Goal: Task Accomplishment & Management: Complete application form

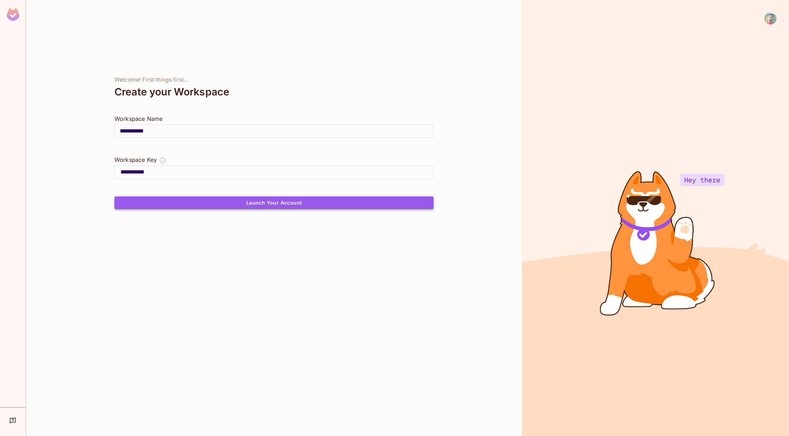
click at [250, 204] on button "Launch Your Account" at bounding box center [273, 202] width 319 height 13
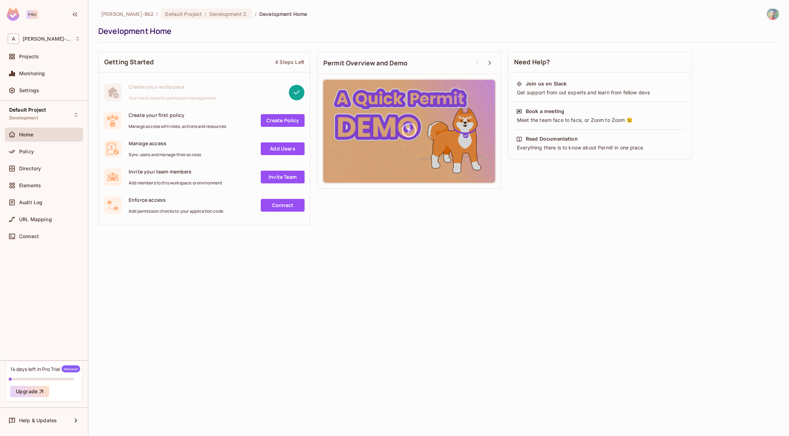
click at [357, 25] on div "[PERSON_NAME]-862 / Default Project : Development / Development Home Developmen…" at bounding box center [438, 25] width 681 height 35
click at [33, 152] on span "Policy" at bounding box center [26, 152] width 15 height 6
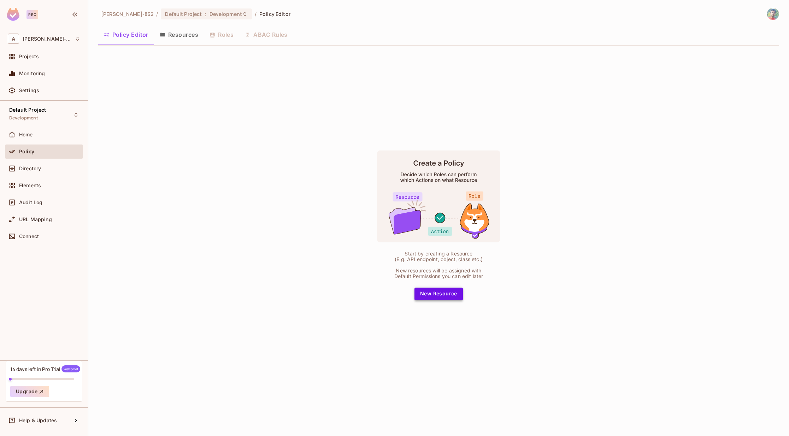
click at [456, 294] on button "New Resource" at bounding box center [438, 293] width 48 height 13
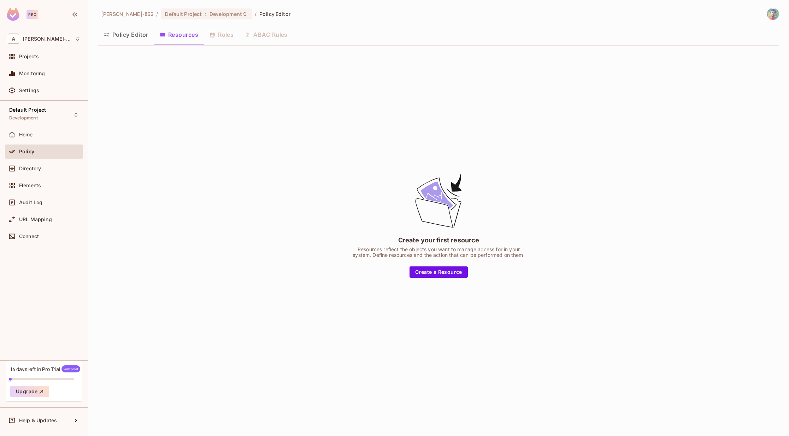
click at [451, 254] on div "Resources reflect the objects you want to manage access for in your system. Def…" at bounding box center [438, 252] width 177 height 11
click at [516, 271] on div "Create your first resource Resources reflect the objects you want to manage acc…" at bounding box center [438, 224] width 177 height 105
click at [450, 272] on button "Create a Resource" at bounding box center [438, 271] width 58 height 11
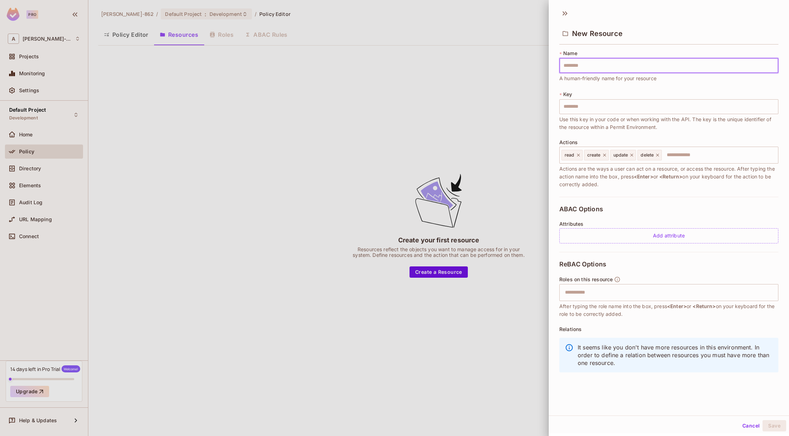
click at [613, 69] on input "text" at bounding box center [668, 65] width 219 height 15
type input "*"
type input "**"
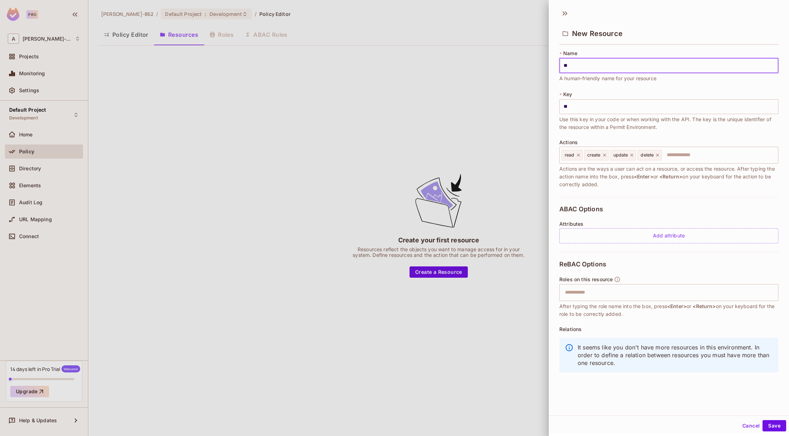
type input "***"
type input "****"
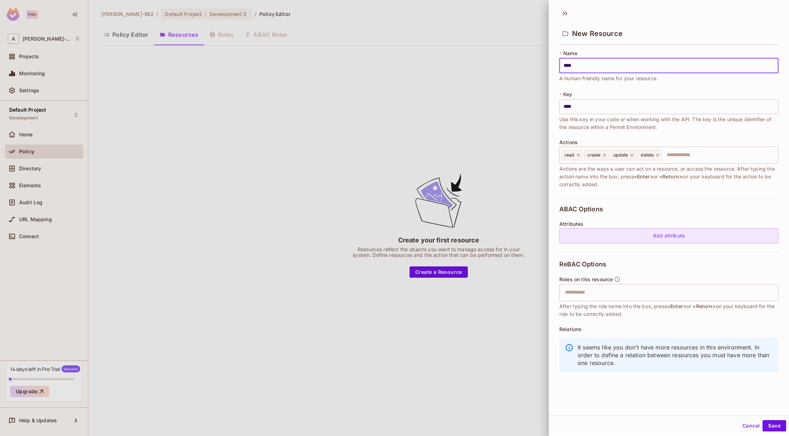
click at [626, 238] on div "Add attribute" at bounding box center [668, 235] width 219 height 15
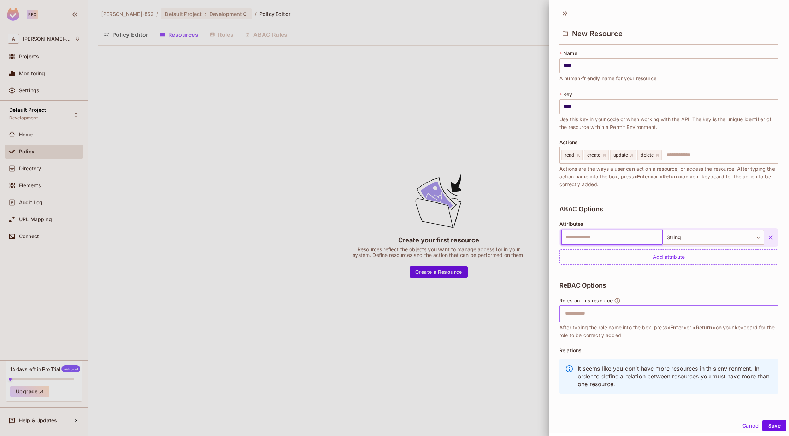
click at [599, 311] on input "text" at bounding box center [667, 314] width 214 height 14
click at [606, 315] on input "*****" at bounding box center [667, 314] width 214 height 14
type input "**********"
click at [598, 238] on input "text" at bounding box center [611, 237] width 101 height 15
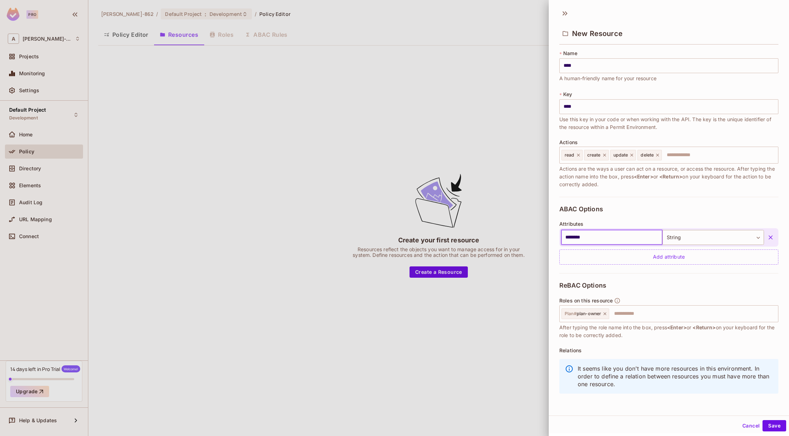
type input "********"
click at [762, 420] on button "Save" at bounding box center [774, 425] width 24 height 11
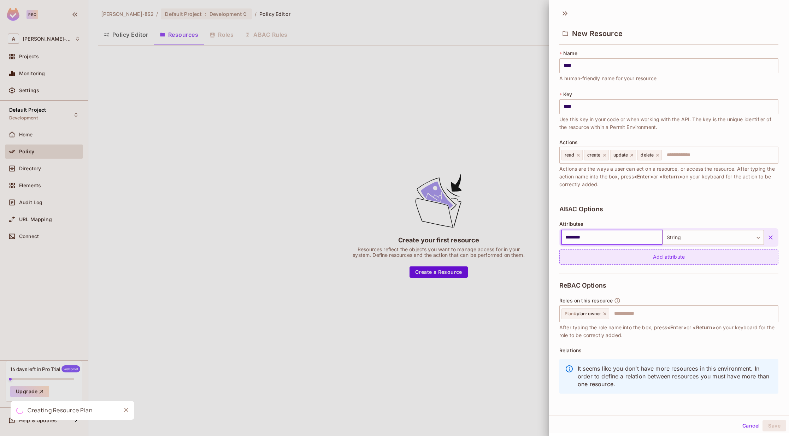
click at [643, 255] on div "Add attribute" at bounding box center [668, 256] width 219 height 15
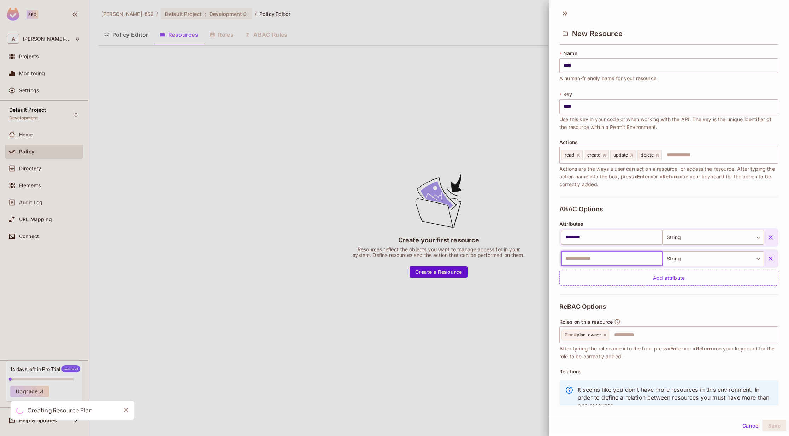
click at [610, 257] on input "text" at bounding box center [611, 258] width 101 height 15
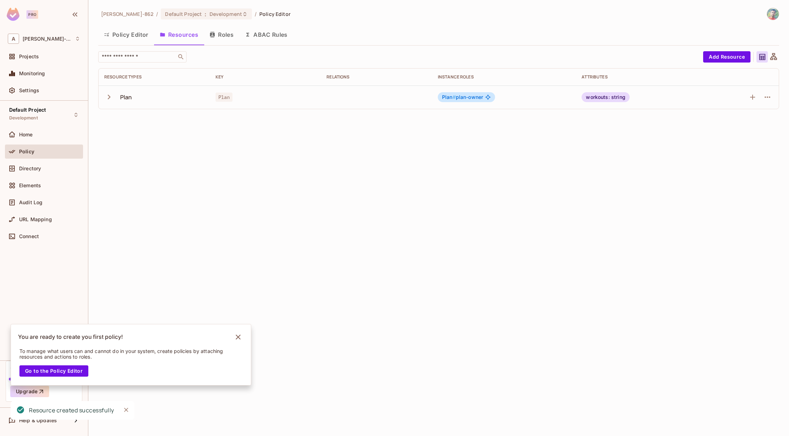
click at [125, 97] on div "Plan" at bounding box center [126, 97] width 12 height 8
click at [108, 97] on icon "button" at bounding box center [109, 97] width 10 height 10
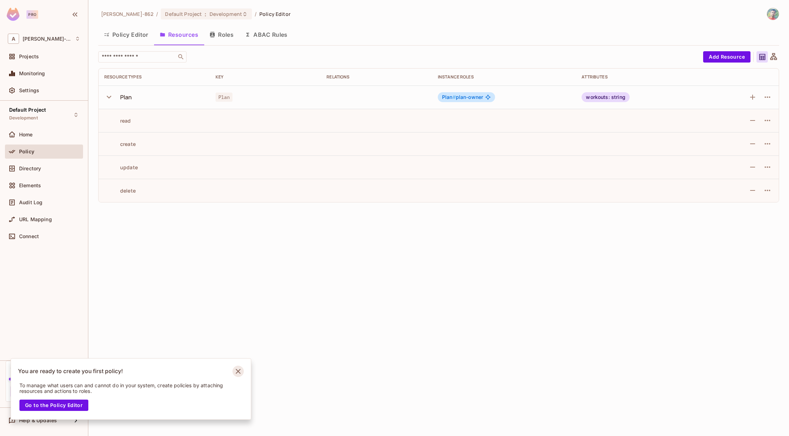
click at [241, 370] on icon "Notifications Alt+T" at bounding box center [237, 371] width 11 height 11
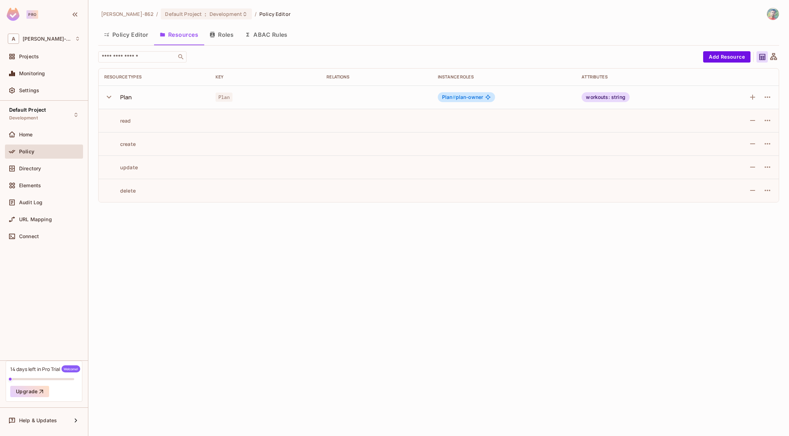
click at [229, 37] on button "Roles" at bounding box center [221, 35] width 35 height 18
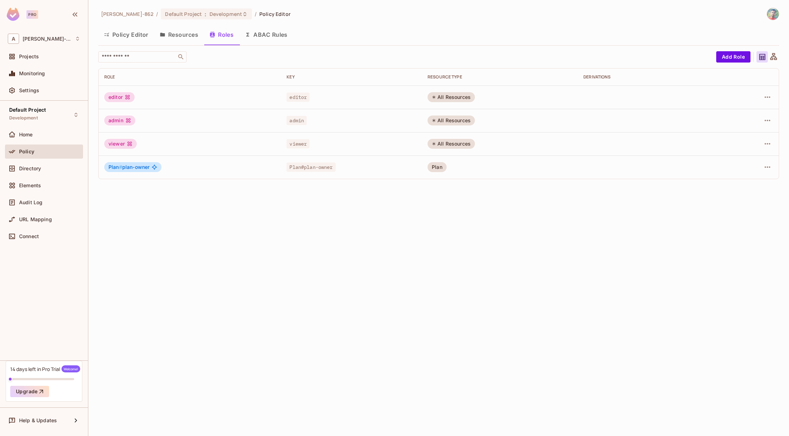
click at [183, 36] on button "Resources" at bounding box center [179, 35] width 50 height 18
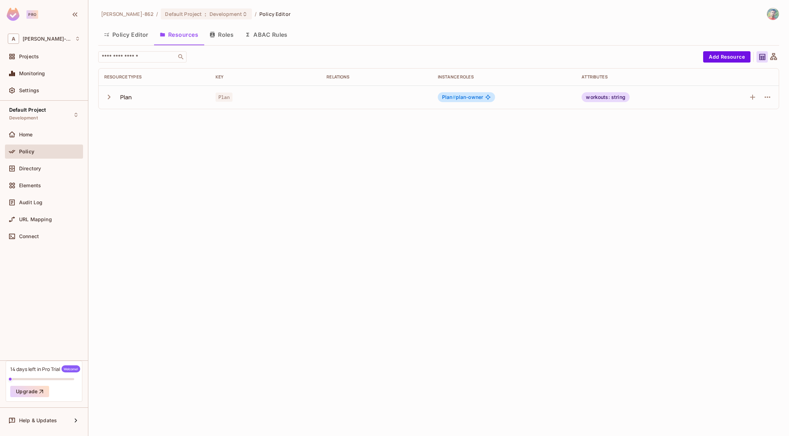
click at [220, 36] on button "Roles" at bounding box center [221, 35] width 35 height 18
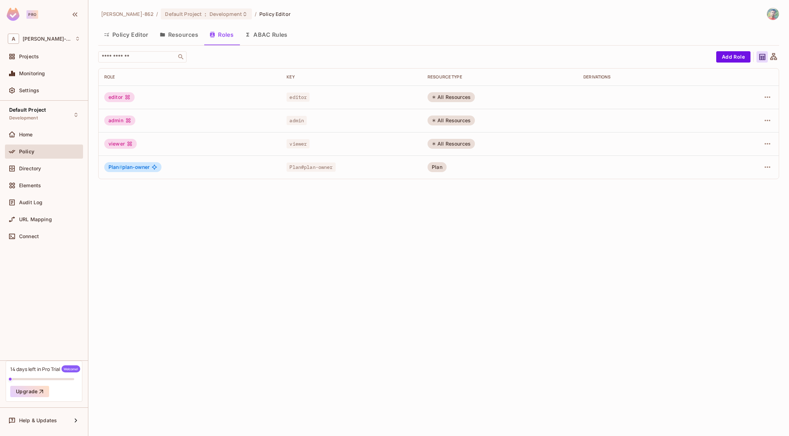
click at [266, 33] on button "ABAC Rules" at bounding box center [266, 35] width 54 height 18
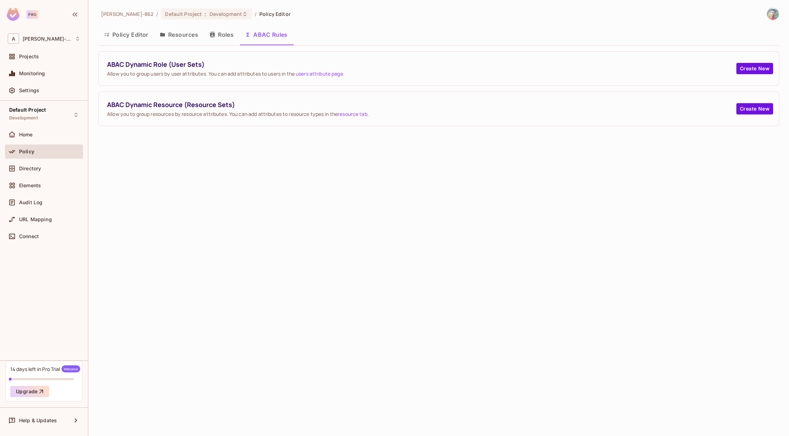
click at [225, 35] on button "Roles" at bounding box center [221, 35] width 35 height 18
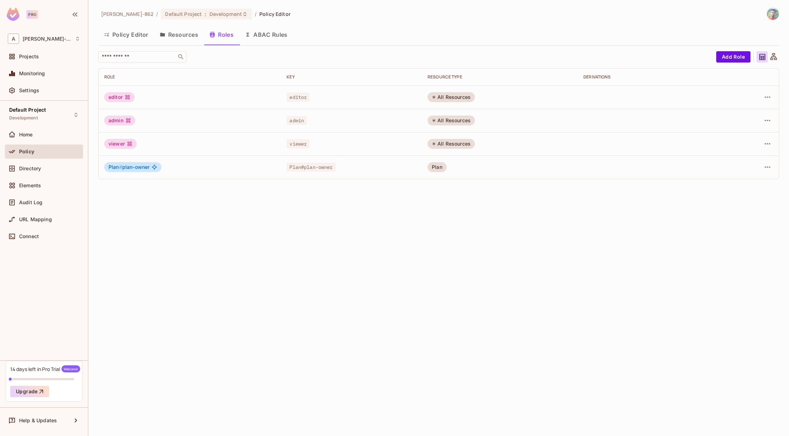
click at [187, 36] on button "Resources" at bounding box center [179, 35] width 50 height 18
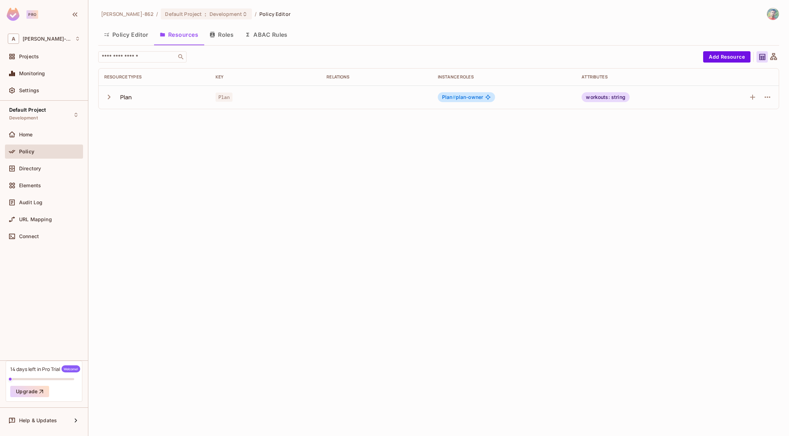
click at [147, 32] on button "Policy Editor" at bounding box center [126, 35] width 56 height 18
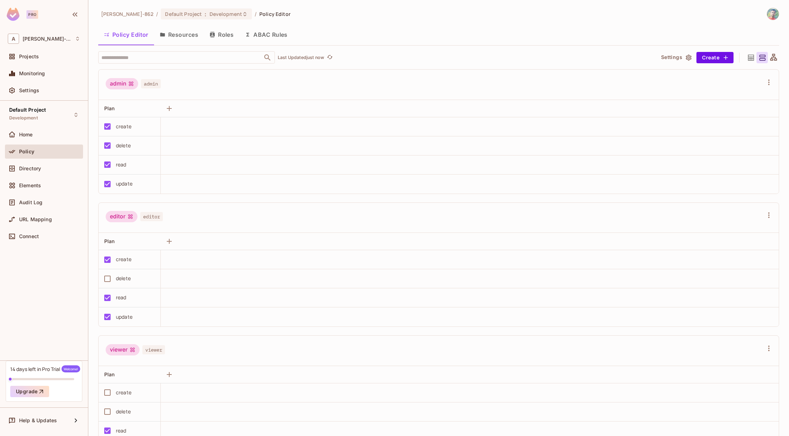
click at [197, 125] on td at bounding box center [470, 126] width 618 height 19
click at [196, 128] on td at bounding box center [470, 126] width 618 height 19
click at [170, 108] on icon "button" at bounding box center [169, 108] width 8 height 8
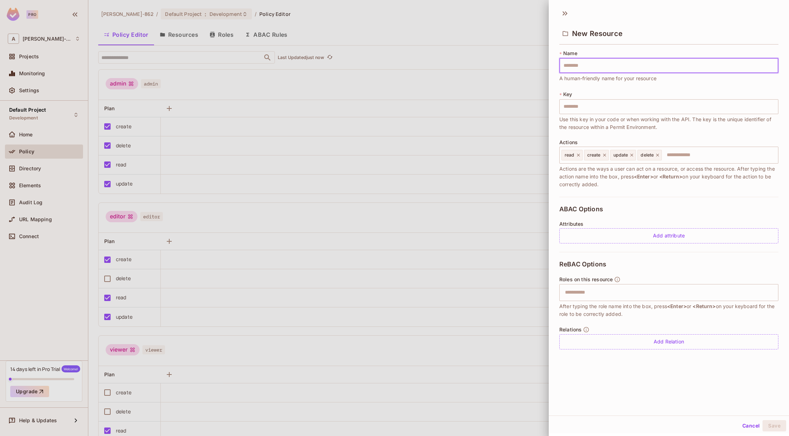
click at [590, 67] on input "text" at bounding box center [668, 65] width 219 height 15
type input "*"
type input "**"
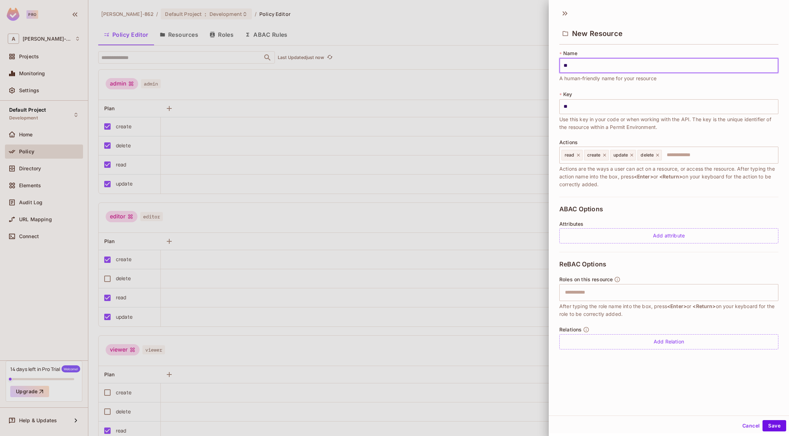
type input "***"
type input "****"
type input "*****"
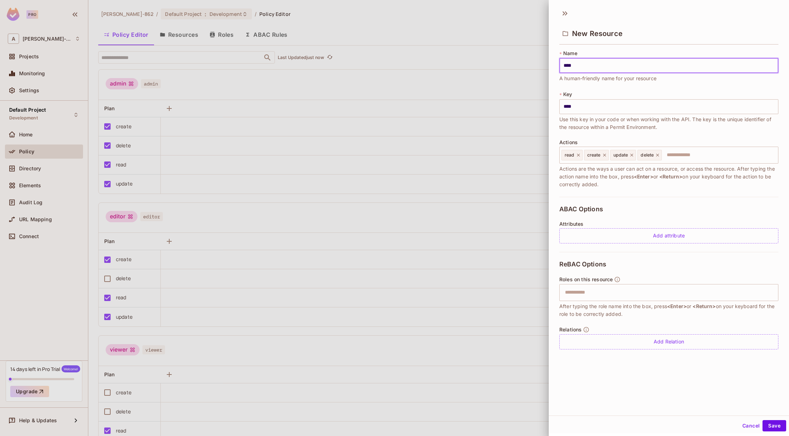
type input "*****"
click at [633, 261] on div "ReBAC Options Roles on this resource ​ After typing the role name into the box,…" at bounding box center [668, 305] width 219 height 106
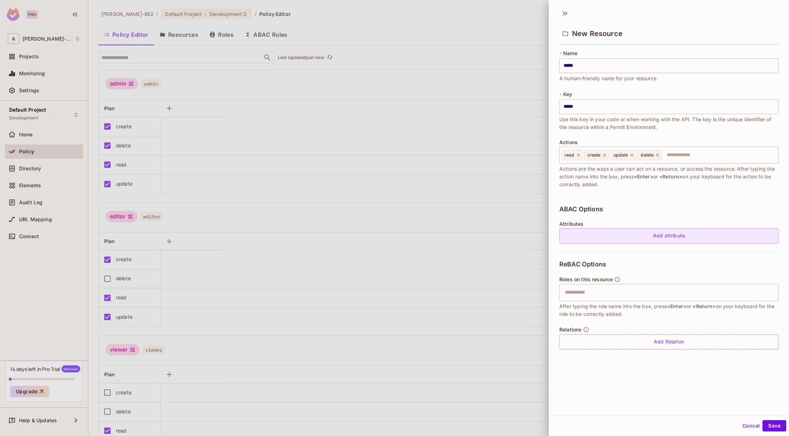
click at [647, 238] on div "Add attribute" at bounding box center [668, 235] width 219 height 15
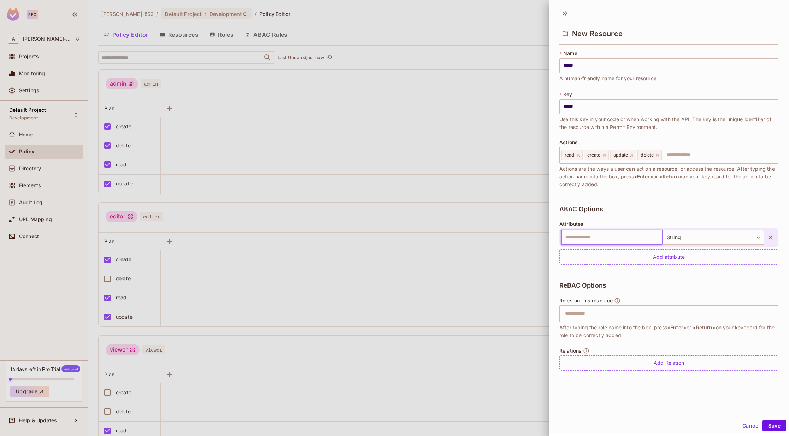
click at [612, 239] on input "text" at bounding box center [611, 237] width 101 height 15
type input "****"
click at [662, 259] on div "Add attribute" at bounding box center [668, 256] width 219 height 15
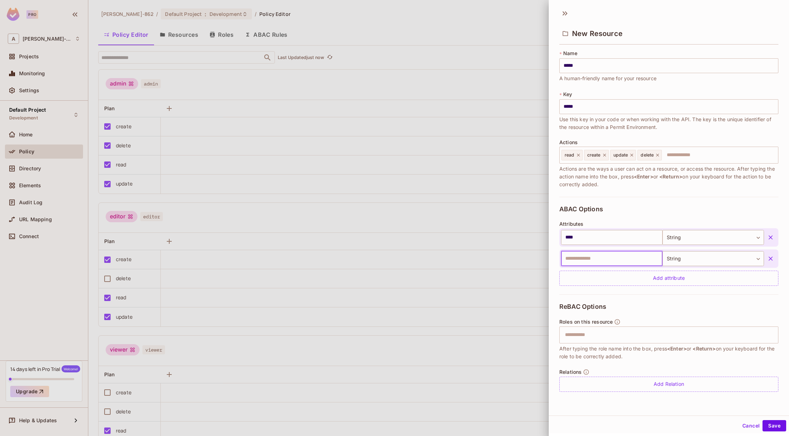
click at [602, 259] on input "text" at bounding box center [611, 258] width 101 height 15
type input "********"
click at [691, 258] on body "Pro A [PERSON_NAME]-862 Projects Monitoring Settings Default Project Developmen…" at bounding box center [394, 218] width 789 height 436
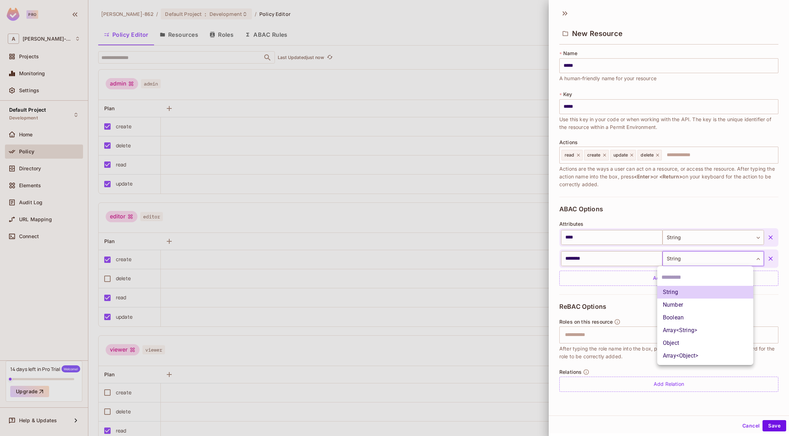
click at [646, 210] on div at bounding box center [394, 218] width 789 height 436
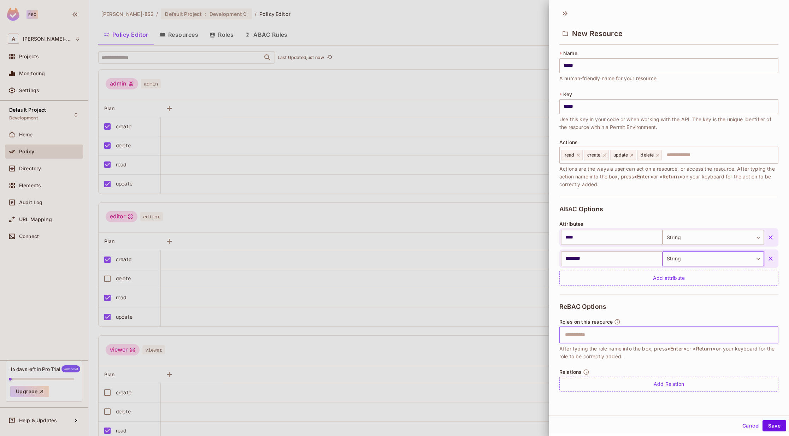
click at [597, 336] on input "text" at bounding box center [667, 335] width 214 height 14
type input "**********"
click at [606, 338] on input "**********" at bounding box center [667, 335] width 214 height 14
click at [766, 423] on button "Save" at bounding box center [774, 425] width 24 height 11
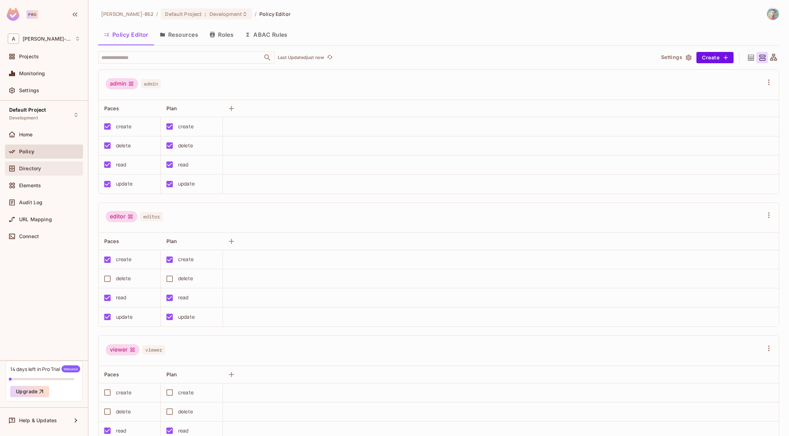
click at [35, 168] on span "Directory" at bounding box center [30, 169] width 22 height 6
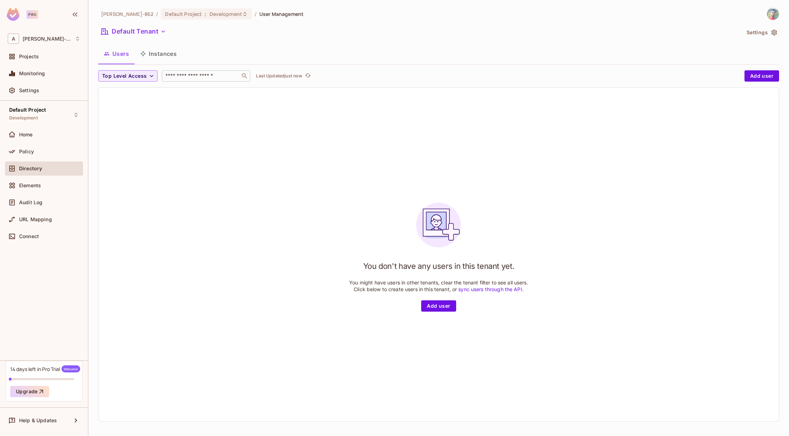
click at [168, 76] on input "text" at bounding box center [201, 75] width 74 height 7
click at [158, 109] on div "You don't have any users in this tenant yet. You might have users in other tena…" at bounding box center [439, 254] width 680 height 333
click at [437, 304] on button "Add user" at bounding box center [438, 305] width 35 height 11
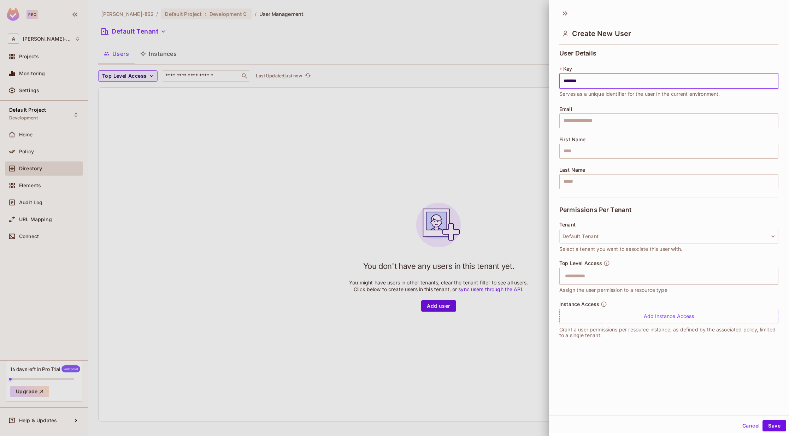
type input "*******"
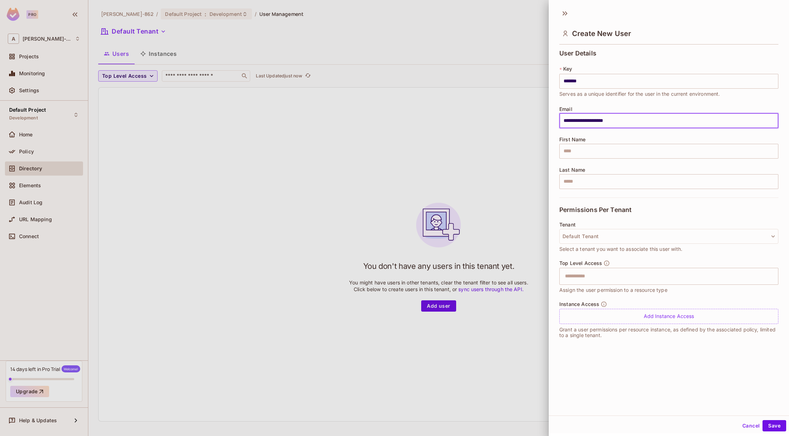
type input "**********"
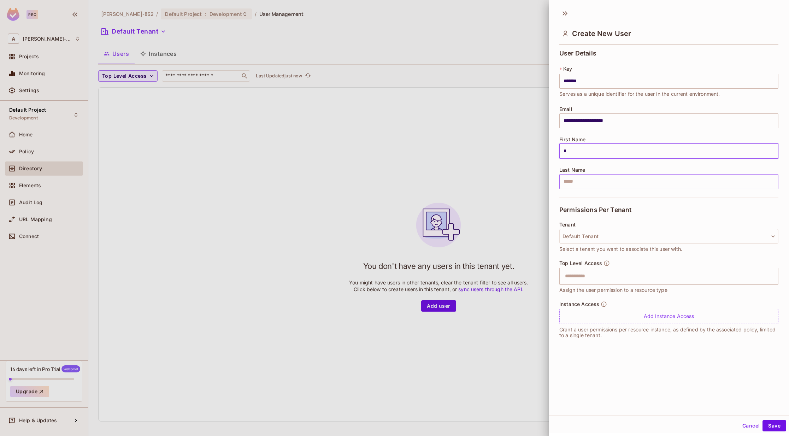
type input "*"
click at [579, 184] on input "text" at bounding box center [668, 181] width 219 height 15
type input "*"
click at [577, 201] on div "Permissions Per Tenant" at bounding box center [668, 209] width 219 height 24
click at [593, 276] on input "text" at bounding box center [662, 276] width 204 height 14
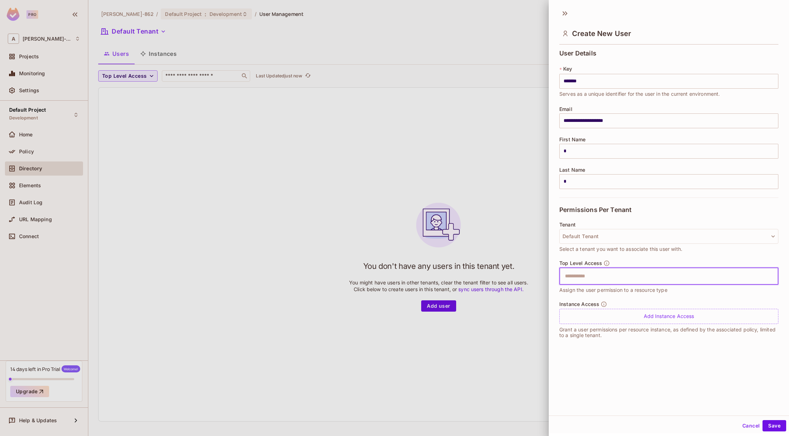
click at [583, 278] on input "text" at bounding box center [662, 276] width 204 height 14
click at [583, 280] on input "text" at bounding box center [662, 276] width 204 height 14
click at [588, 317] on li "viewer" at bounding box center [663, 319] width 208 height 13
click at [583, 278] on icon at bounding box center [582, 276] width 5 height 5
click at [580, 277] on input "text" at bounding box center [662, 276] width 204 height 14
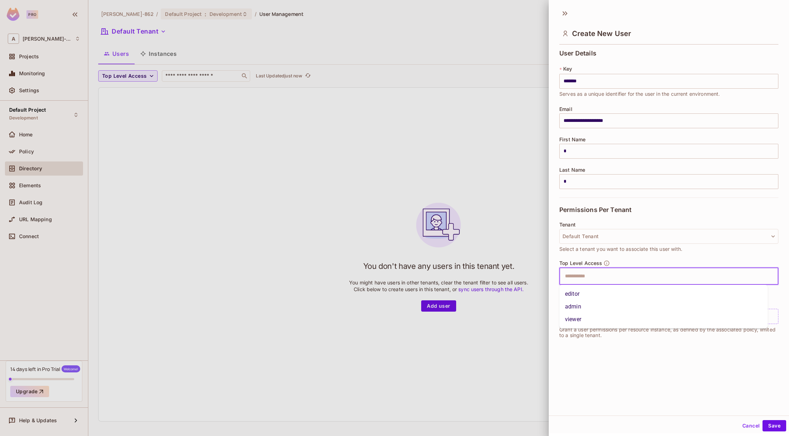
click at [579, 292] on li "editor" at bounding box center [663, 293] width 208 height 13
click at [627, 341] on div "Instance Access Add Instance Access Grant a user permissions per resource insta…" at bounding box center [668, 323] width 219 height 44
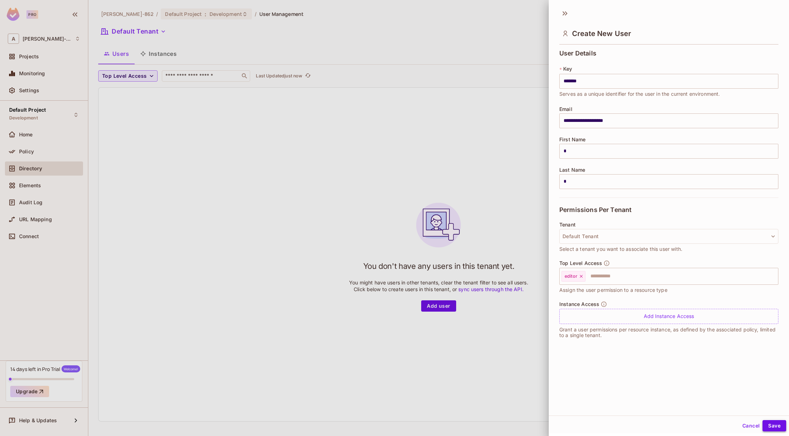
click at [769, 428] on button "Save" at bounding box center [774, 425] width 24 height 11
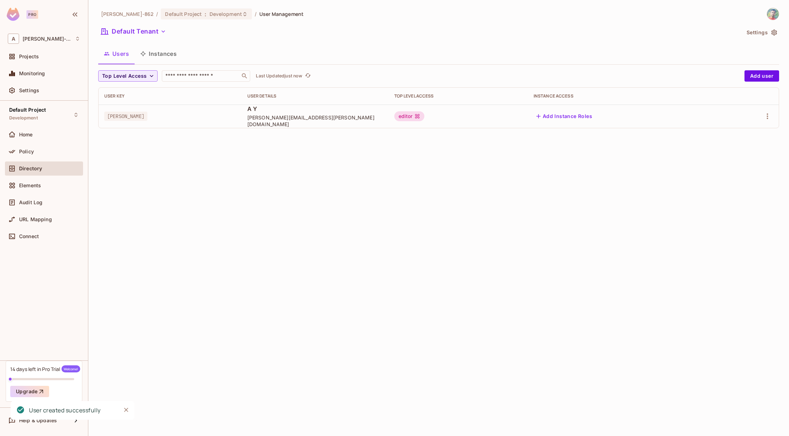
click at [433, 192] on div "[PERSON_NAME]-862 / Default Project : Development / User Management Default Ten…" at bounding box center [438, 218] width 700 height 436
click at [30, 184] on span "Elements" at bounding box center [30, 186] width 22 height 6
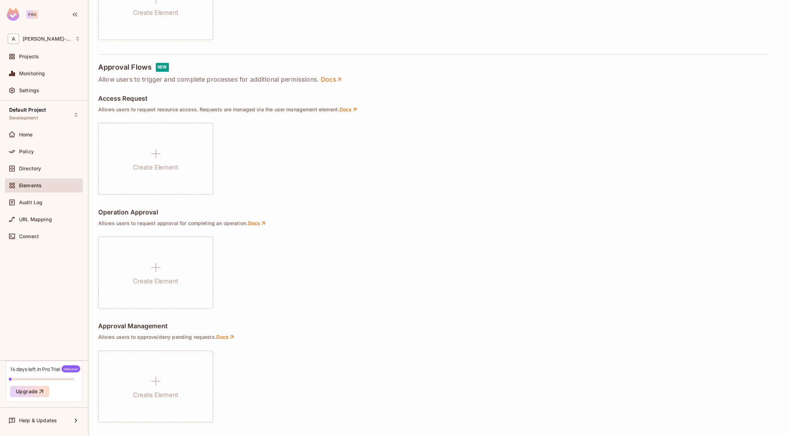
scroll to position [351, 0]
click at [27, 202] on span "Audit Log" at bounding box center [30, 203] width 23 height 6
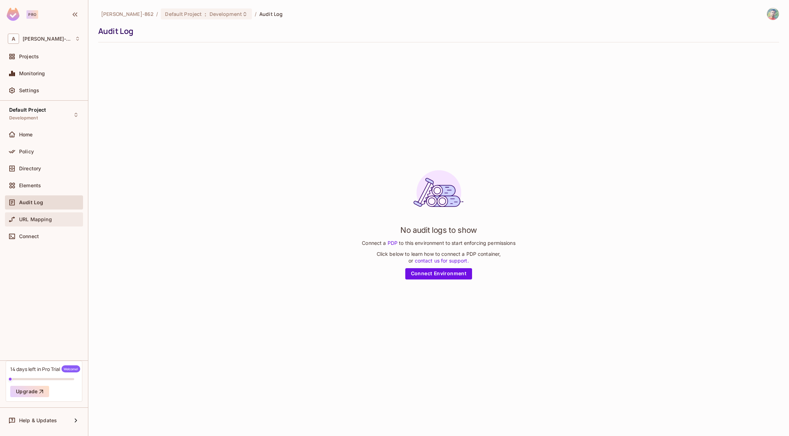
click at [44, 221] on span "URL Mapping" at bounding box center [35, 219] width 33 height 6
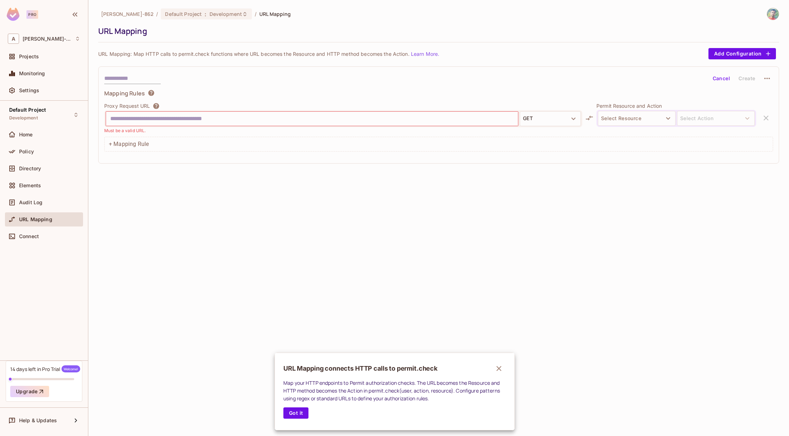
click at [498, 367] on icon "button" at bounding box center [498, 368] width 8 height 8
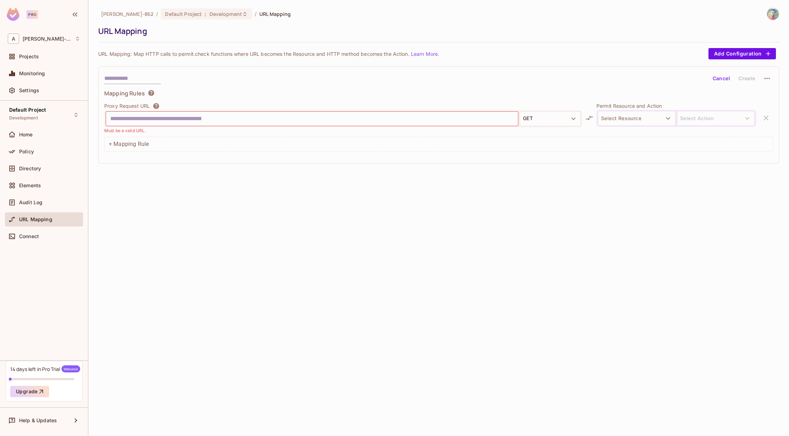
click at [294, 176] on div "[PERSON_NAME]-862 / Default Project : Development / URL Mapping URL Mapping URL…" at bounding box center [438, 218] width 700 height 436
click at [41, 235] on div "Connect" at bounding box center [49, 236] width 61 height 6
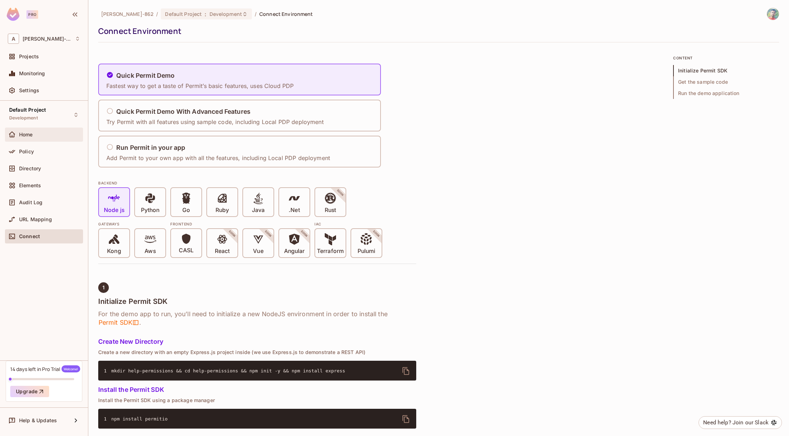
click at [25, 131] on div "Home" at bounding box center [44, 134] width 72 height 8
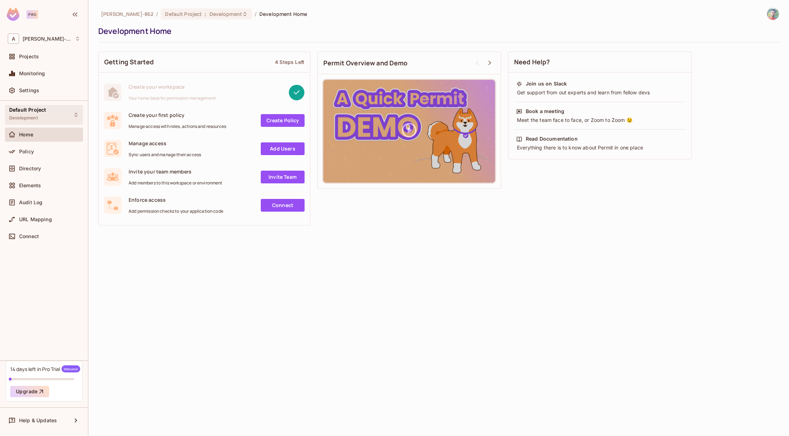
click at [39, 119] on div "Default Project Development" at bounding box center [27, 114] width 37 height 15
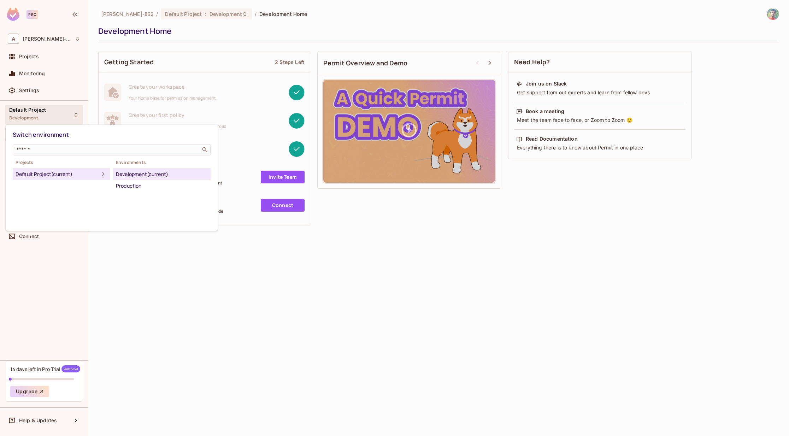
click at [168, 276] on div at bounding box center [394, 218] width 789 height 436
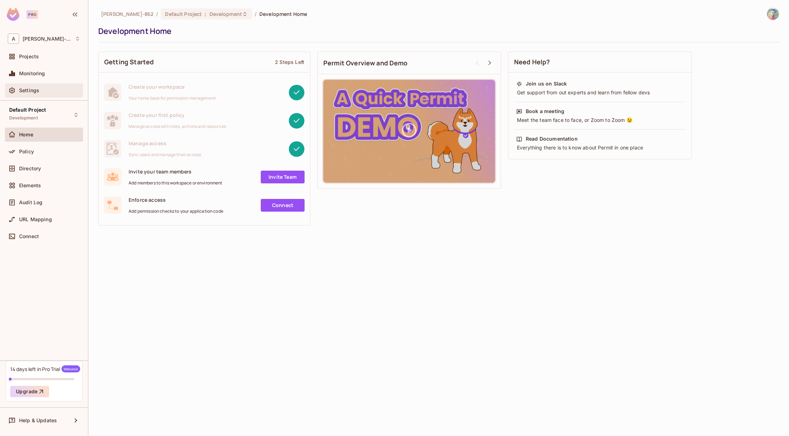
click at [25, 95] on div "Settings" at bounding box center [44, 90] width 78 height 14
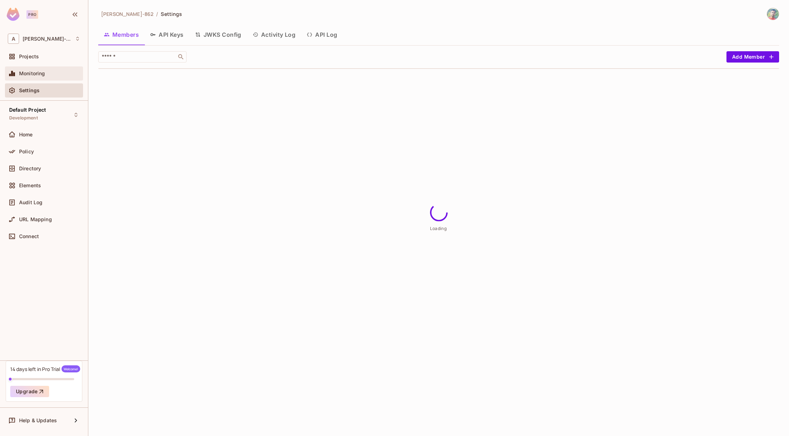
click at [34, 74] on span "Monitoring" at bounding box center [32, 74] width 26 height 6
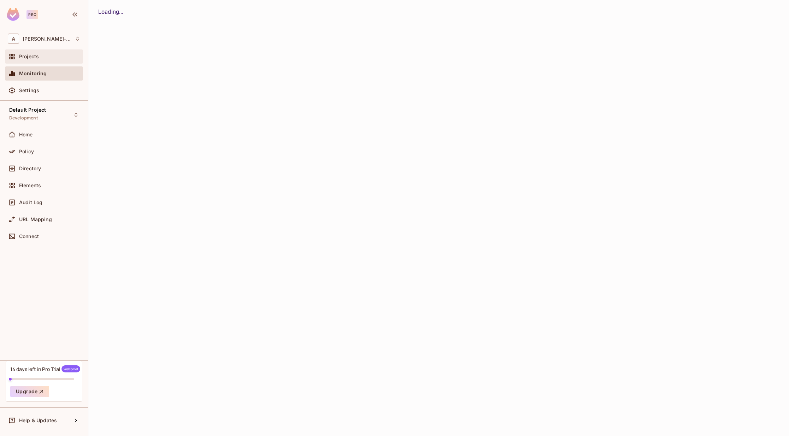
click at [35, 55] on span "Projects" at bounding box center [29, 57] width 20 height 6
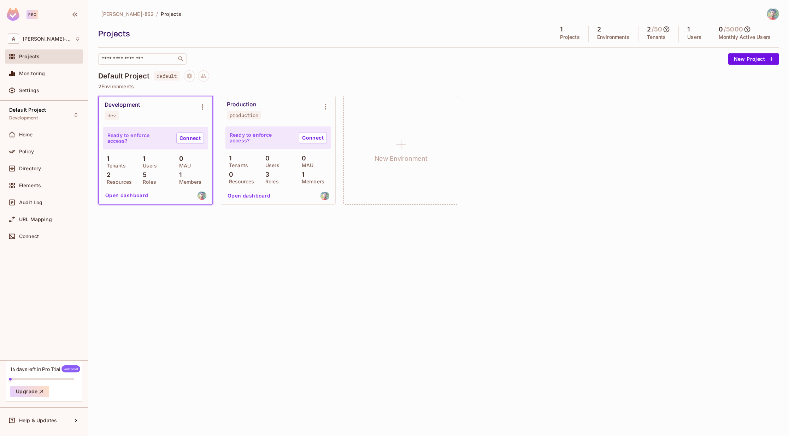
click at [250, 279] on div "[PERSON_NAME]-862 / Projects Projects 1 Projects 2 Environments 2 / 50 Tenants …" at bounding box center [438, 218] width 700 height 436
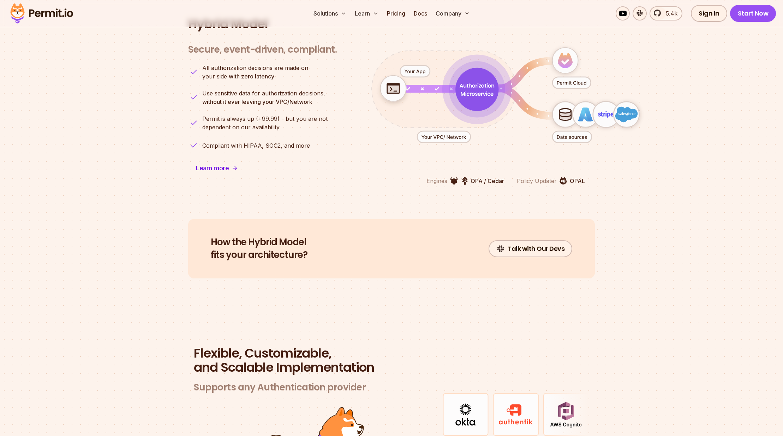
scroll to position [1781, 0]
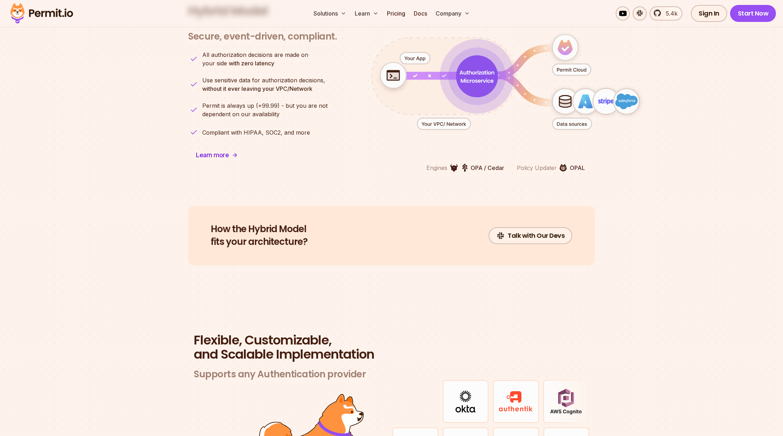
click at [579, 164] on p "OPAL" at bounding box center [577, 168] width 15 height 8
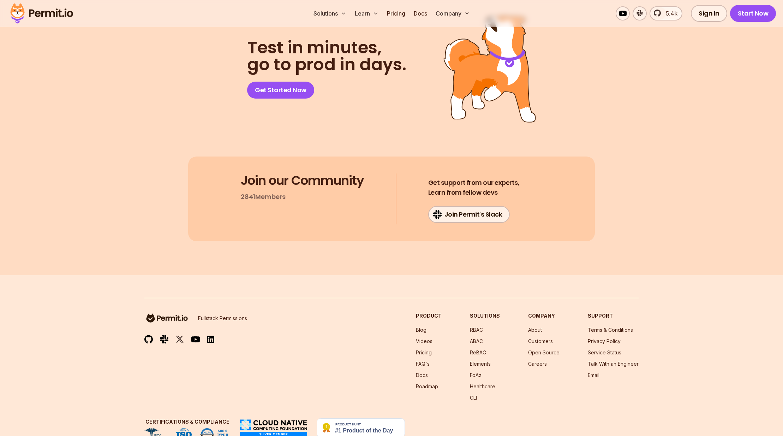
scroll to position [3669, 0]
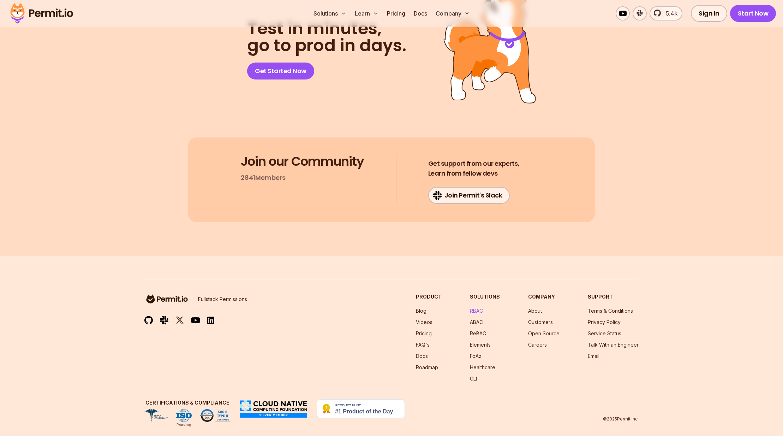
click at [478, 308] on link "RBAC" at bounding box center [476, 311] width 13 height 6
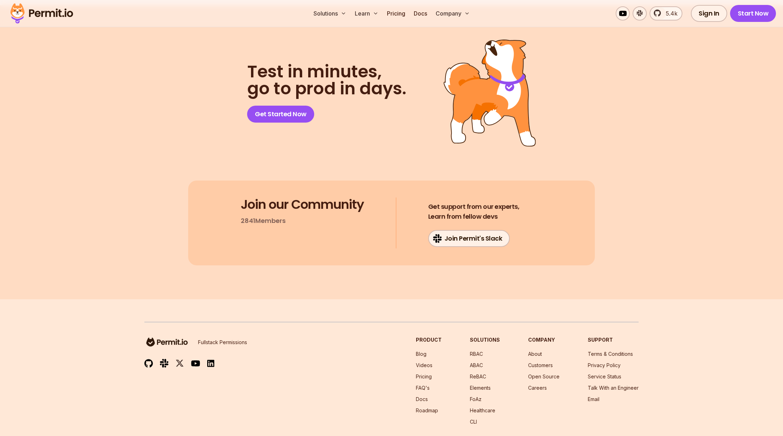
scroll to position [3669, 0]
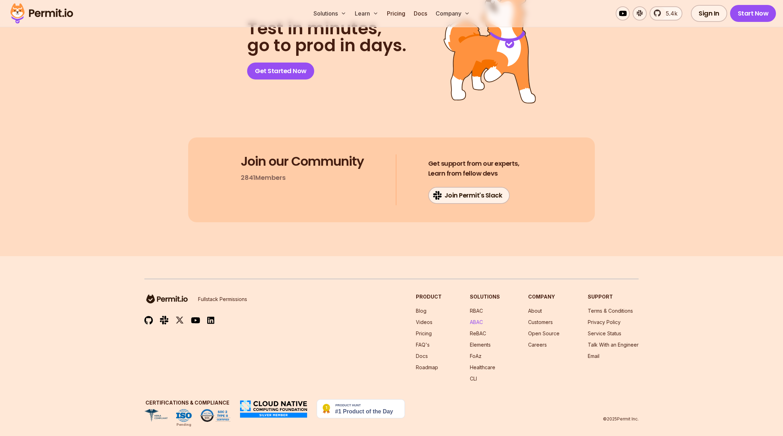
click at [480, 319] on link "ABAC" at bounding box center [476, 322] width 13 height 6
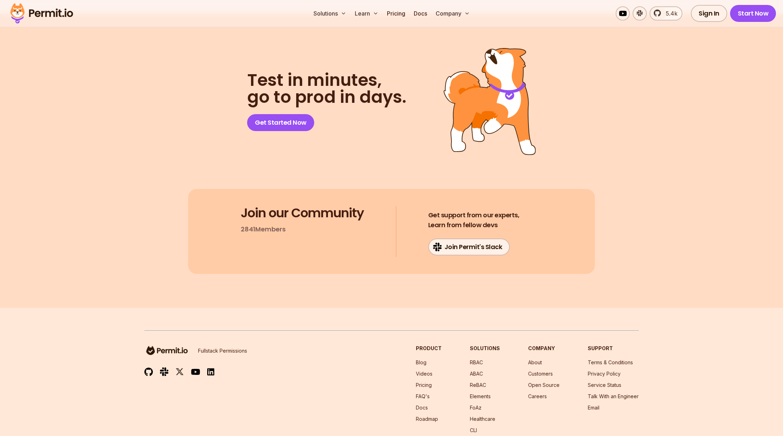
scroll to position [3669, 0]
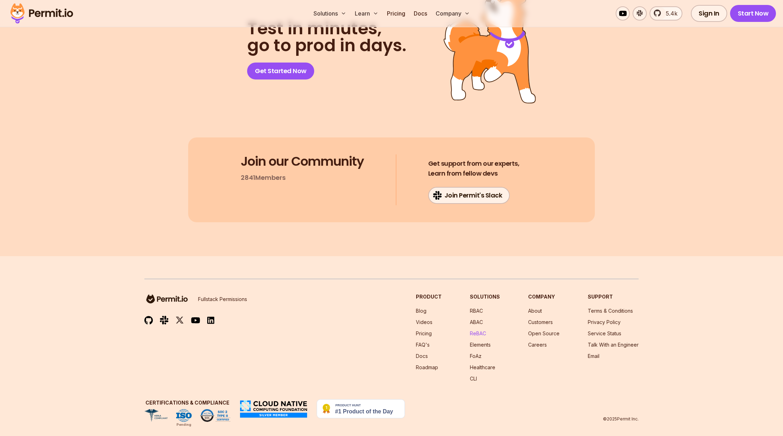
click at [480, 330] on link "ReBAC" at bounding box center [478, 333] width 16 height 6
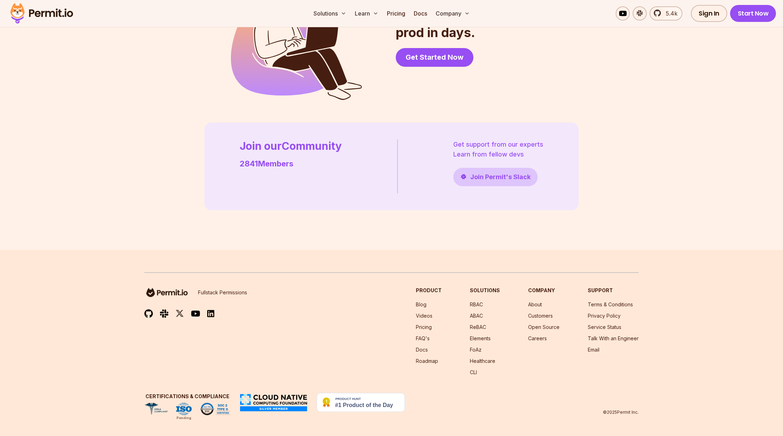
scroll to position [1935, 0]
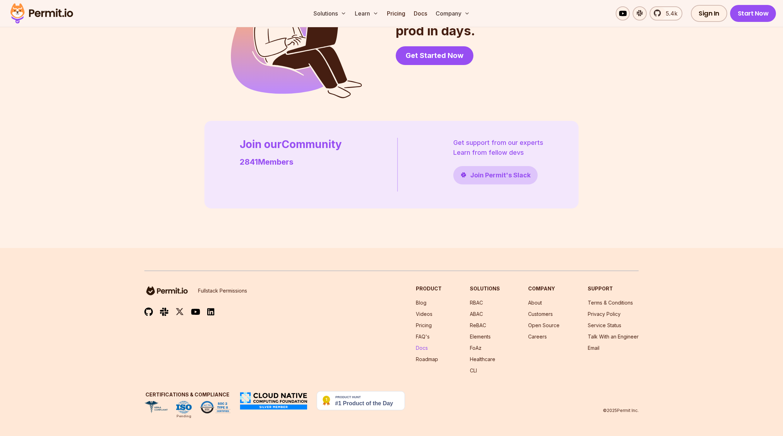
click at [427, 348] on link "Docs" at bounding box center [422, 348] width 12 height 6
